Goal: Transaction & Acquisition: Purchase product/service

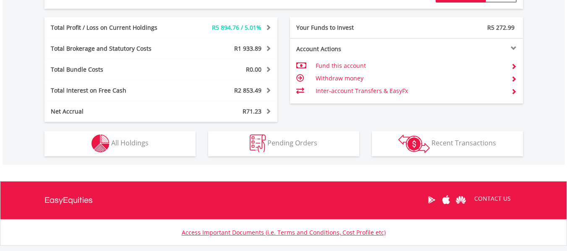
scroll to position [443, 0]
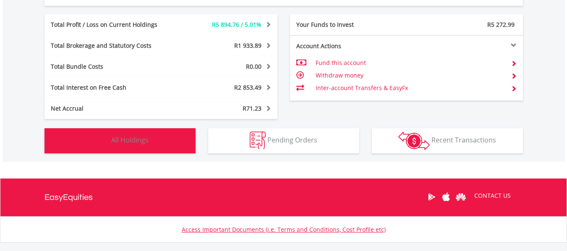
click at [110, 139] on button "Holdings All Holdings" at bounding box center [119, 140] width 151 height 25
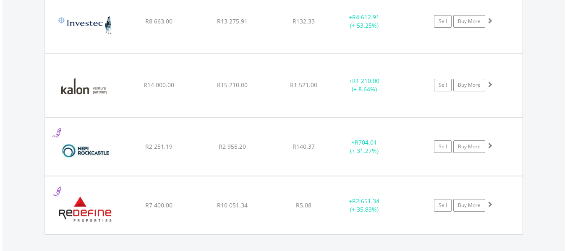
scroll to position [857, 0]
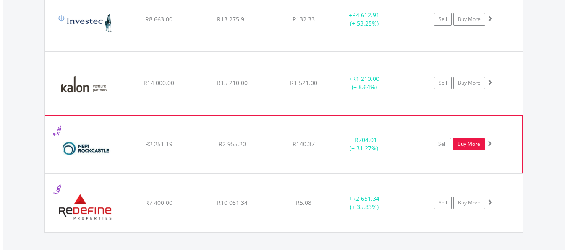
click at [465, 144] on link "Buy More" at bounding box center [469, 144] width 32 height 13
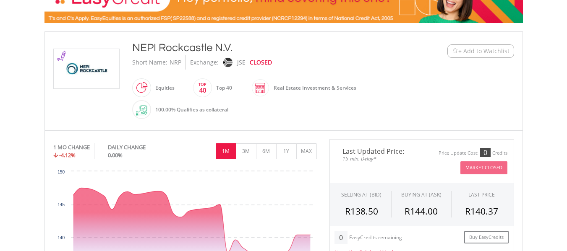
scroll to position [160, 0]
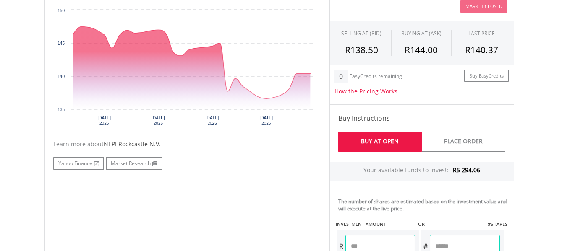
scroll to position [331, 0]
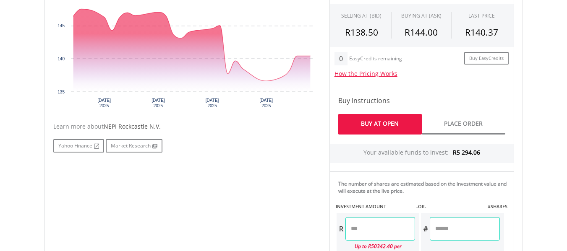
drag, startPoint x: 566, startPoint y: 147, endPoint x: 566, endPoint y: 151, distance: 4.6
click at [566, 151] on body "My Investments Invest Now New Listings Sell My Recurring Investments Pending Or…" at bounding box center [283, 131] width 567 height 924
drag, startPoint x: 566, startPoint y: 151, endPoint x: 566, endPoint y: 157, distance: 5.5
click at [566, 157] on body "My Investments Invest Now New Listings Sell My Recurring Investments Pending Or…" at bounding box center [283, 131] width 567 height 924
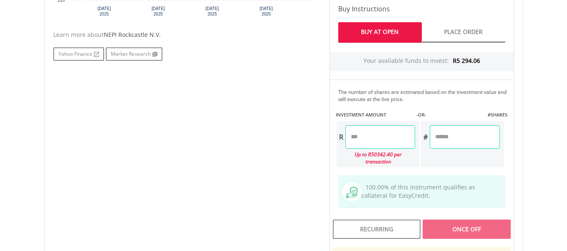
scroll to position [429, 0]
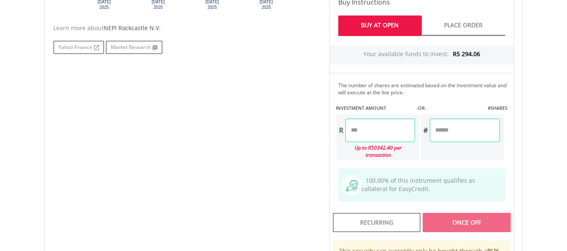
click at [458, 134] on input "number" at bounding box center [464, 130] width 70 height 23
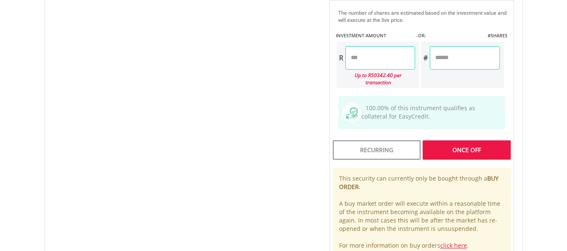
scroll to position [516, 0]
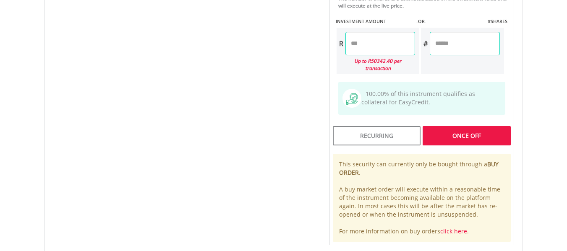
type input "**"
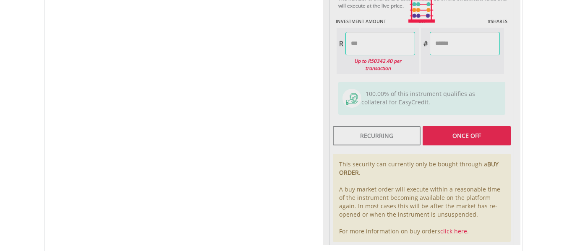
click at [461, 130] on div "Last Updated Price: 15-min. Delay* Price Update Cost: 0 Credits Market Closed S…" at bounding box center [421, 10] width 197 height 471
type input "*******"
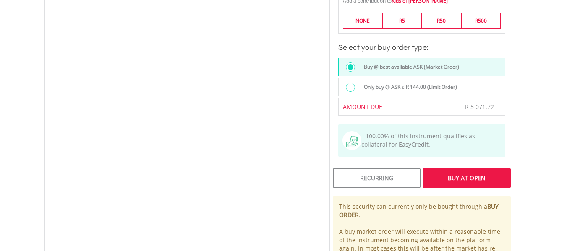
scroll to position [685, 0]
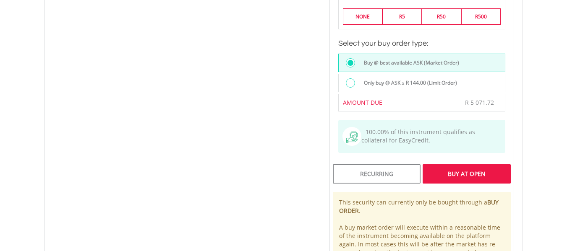
click at [467, 167] on div "Buy At Open" at bounding box center [466, 173] width 88 height 19
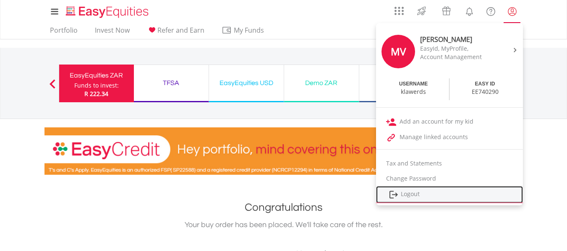
click at [399, 193] on link "Logout" at bounding box center [449, 194] width 147 height 17
